Goal: Information Seeking & Learning: Learn about a topic

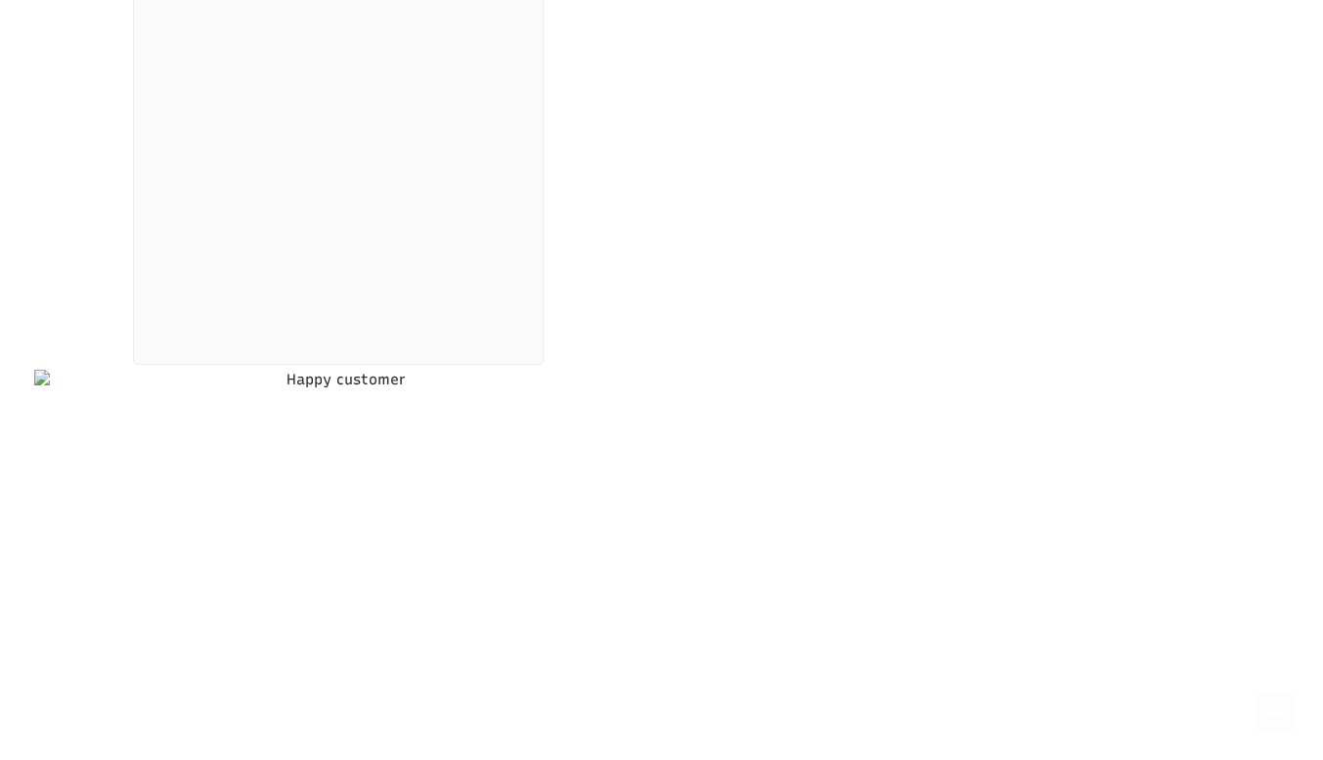
select select "Language Translate Widget"
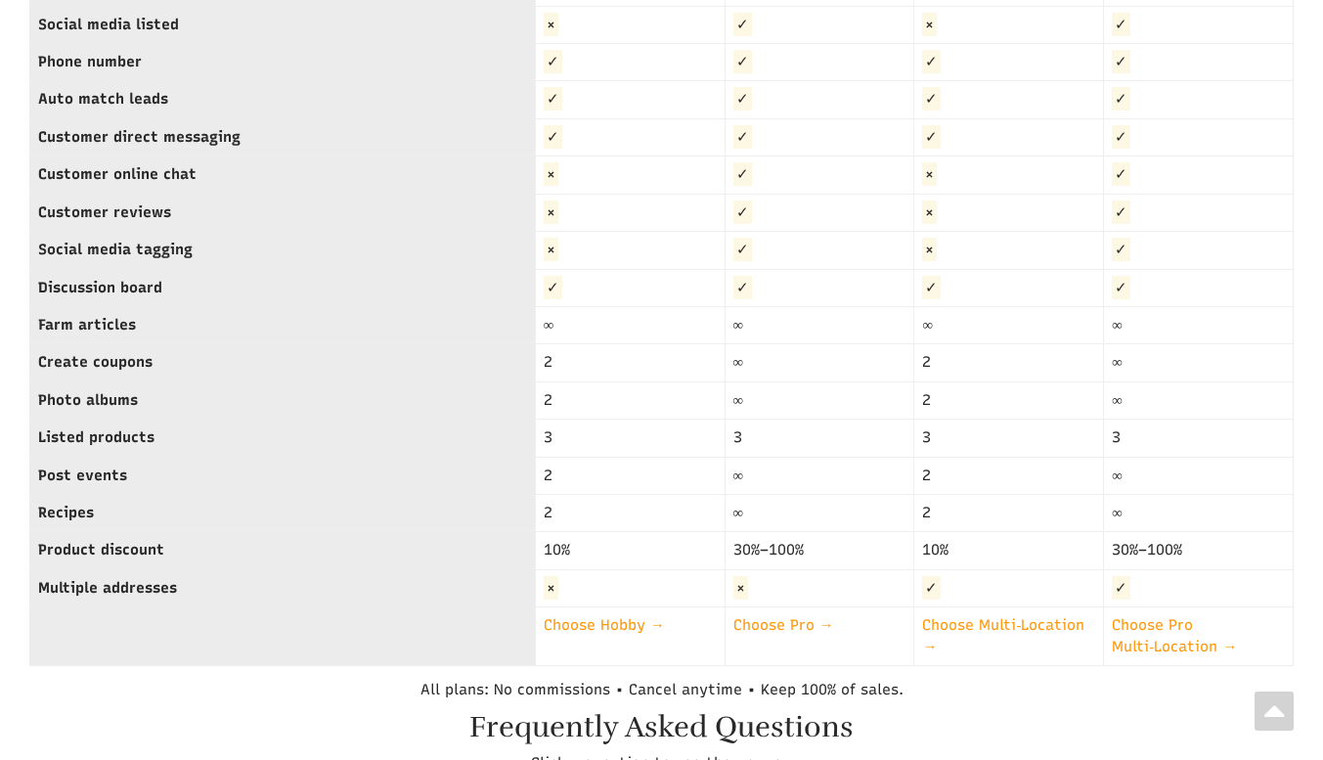
scroll to position [5405, 0]
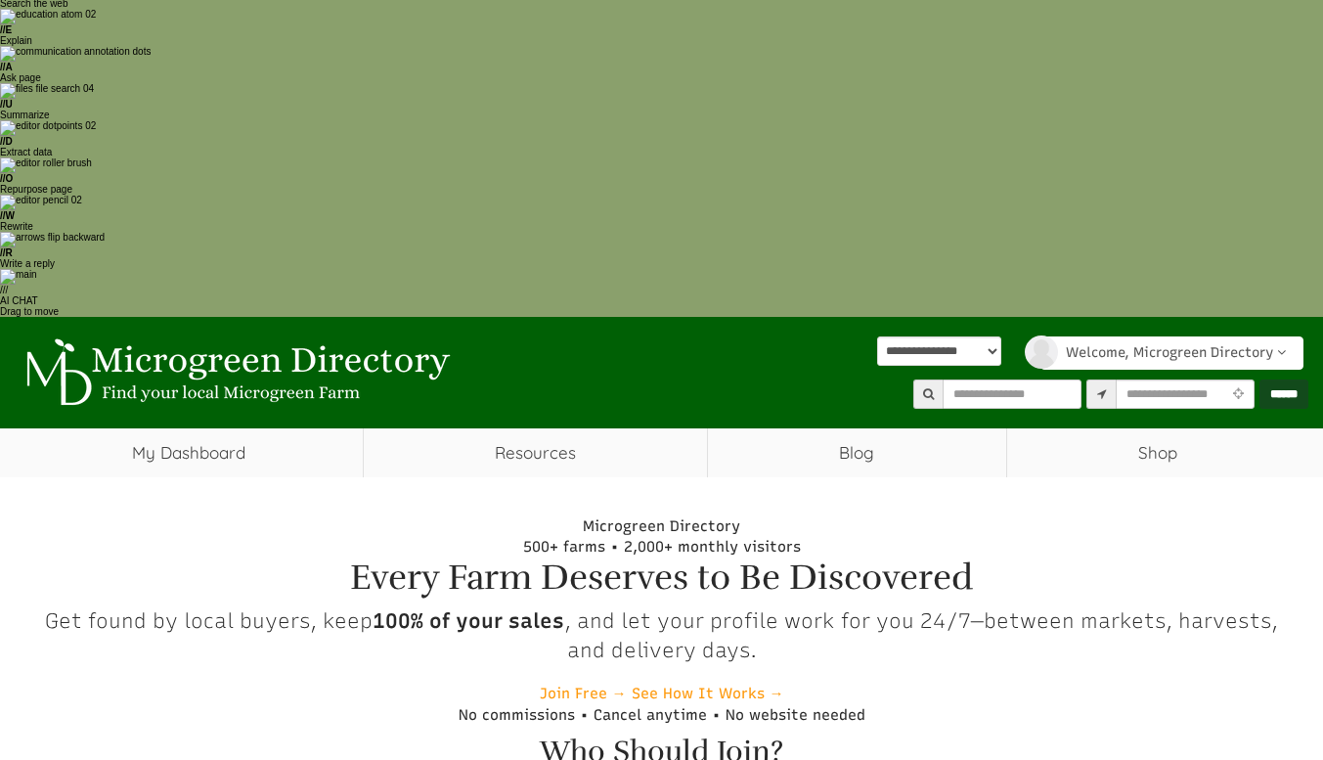
scroll to position [114, 0]
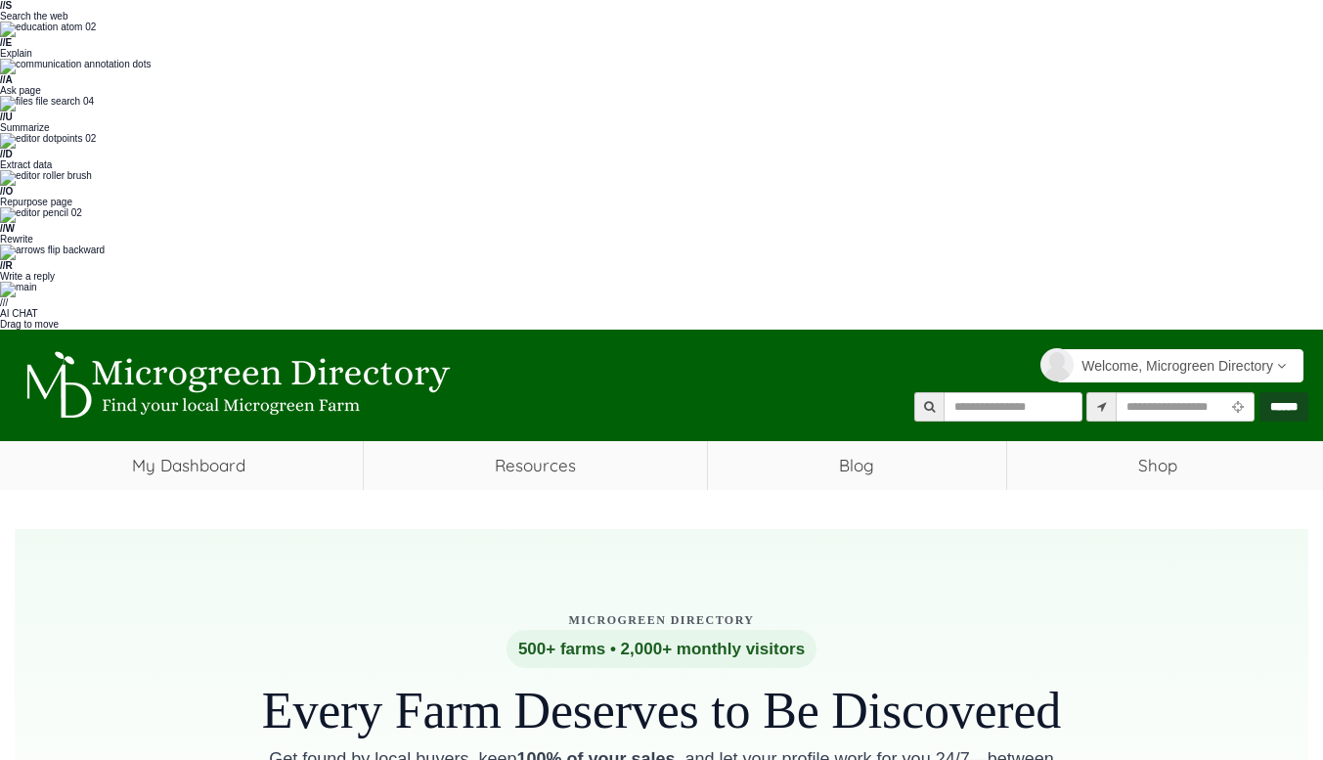
select select "Language Translate Widget"
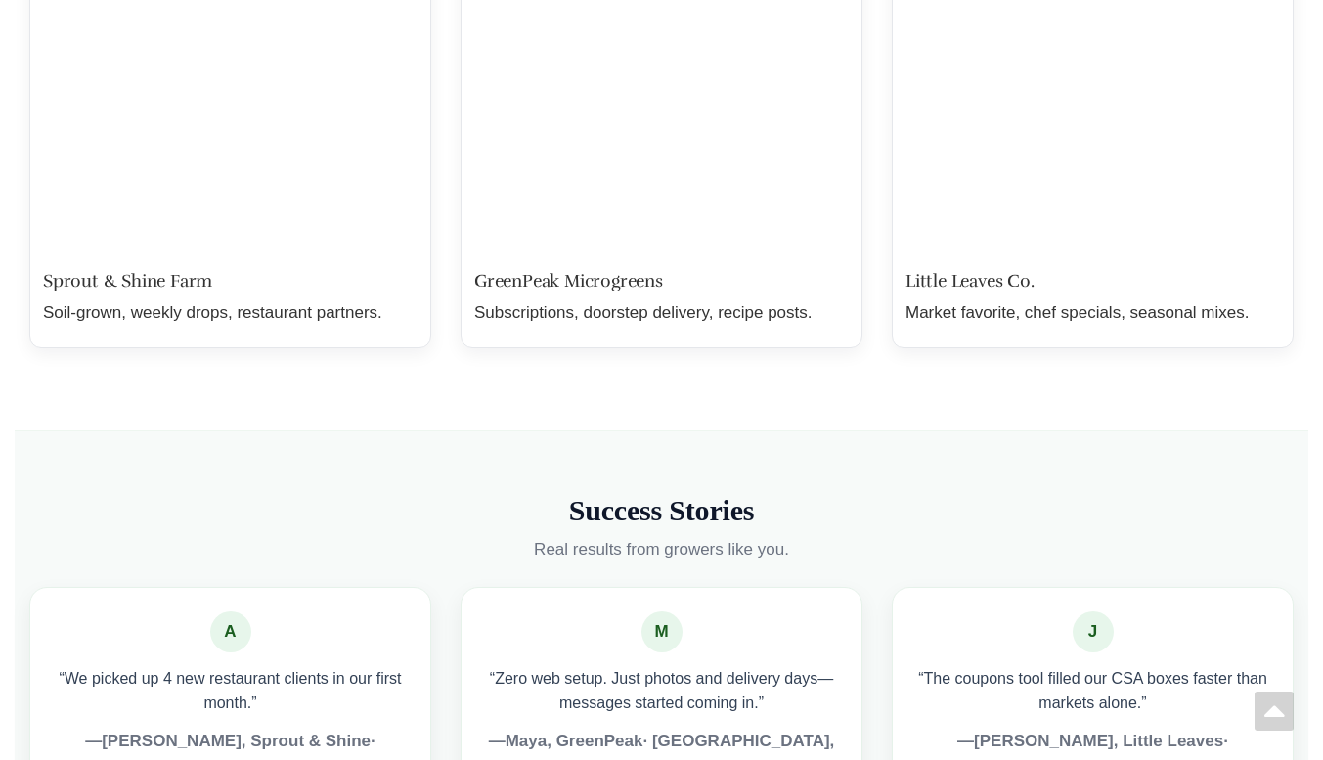
scroll to position [5080, 0]
